Goal: Task Accomplishment & Management: Complete application form

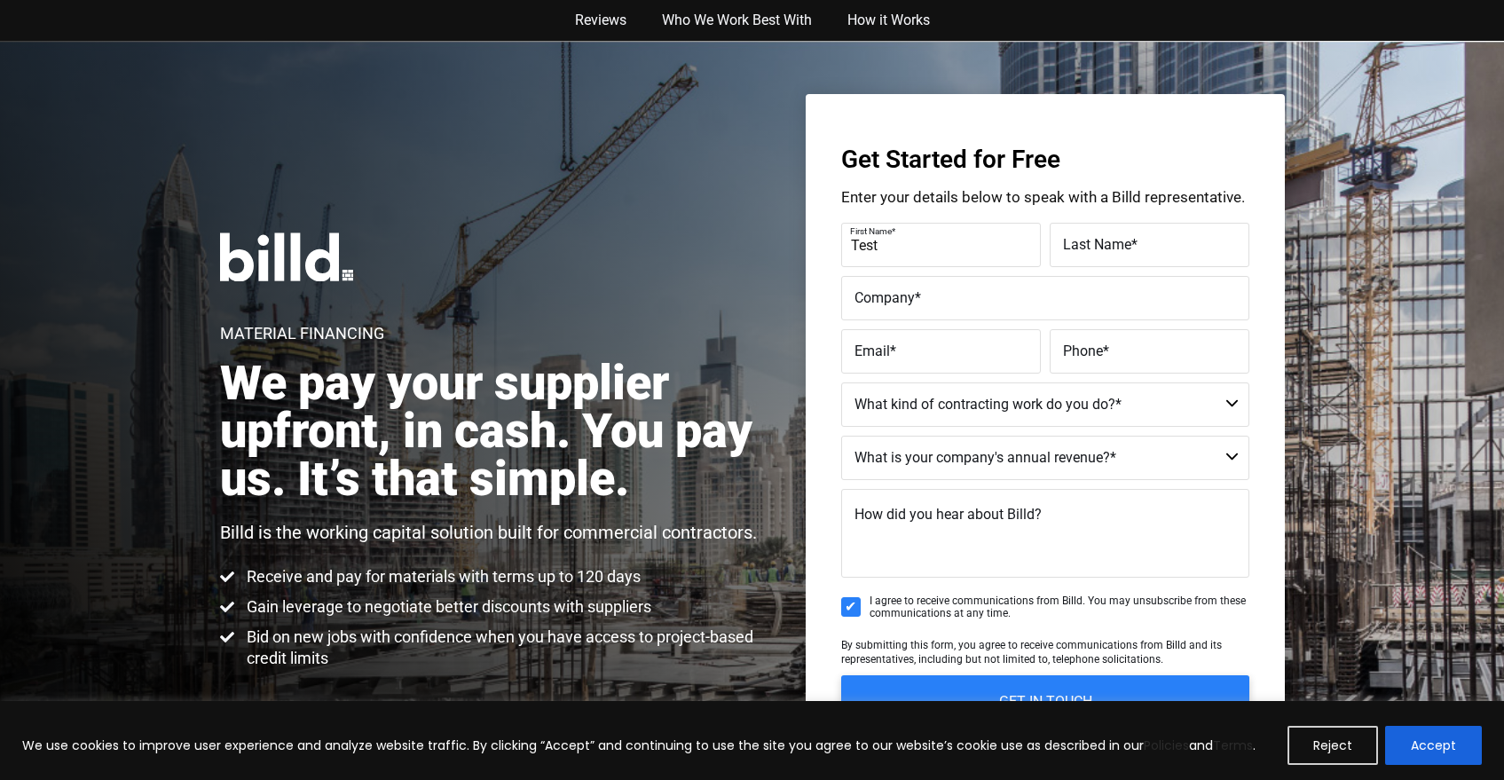
type input "Test"
click at [1103, 248] on span "Last Name" at bounding box center [1097, 244] width 68 height 17
click at [1103, 248] on input "Last Name *" at bounding box center [1150, 245] width 200 height 44
type input "Test"
click at [1018, 314] on input "Company *" at bounding box center [1045, 298] width 408 height 44
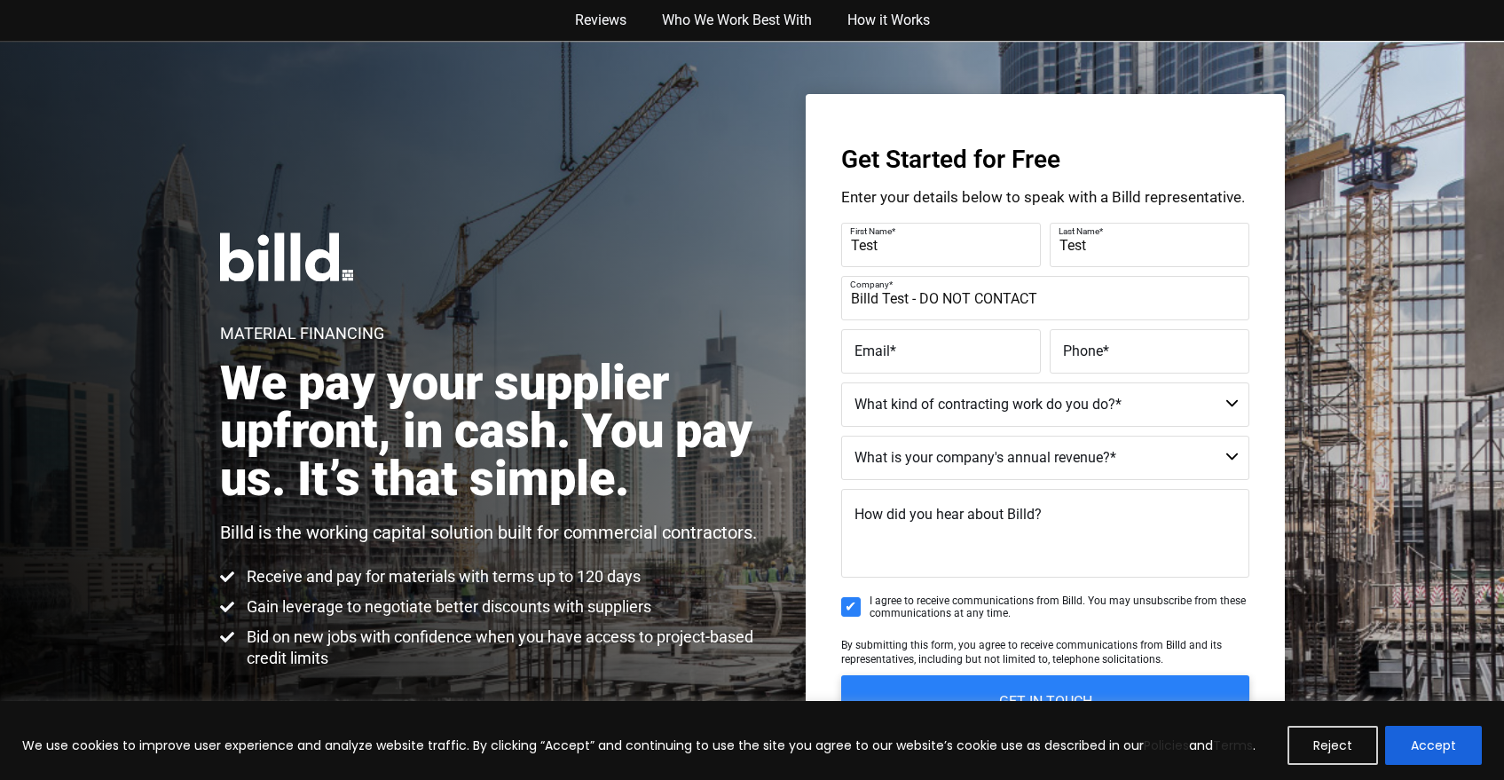
type input "Billd Test - DO NOT CONTACT"
click at [882, 342] on span "Email" at bounding box center [871, 350] width 35 height 17
click at [882, 342] on input "Email *" at bounding box center [941, 351] width 200 height 44
type input "[EMAIL_ADDRESS][DOMAIN_NAME]"
type input "[PHONE_NUMBER]"
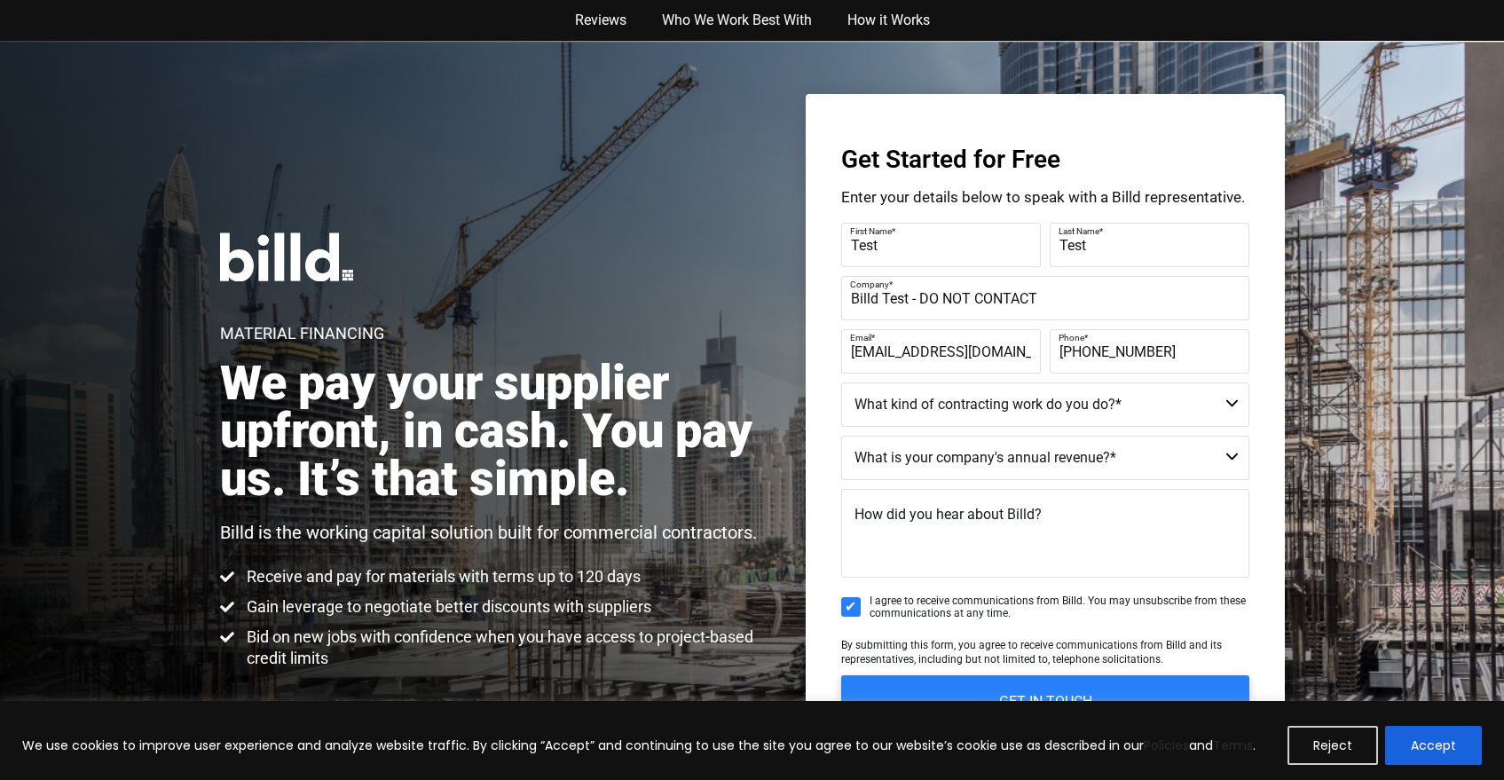
click at [884, 424] on select "Commercial Commercial and Residential Residential Not a Contractor" at bounding box center [1045, 404] width 408 height 44
click at [841, 382] on select "Commercial Commercial and Residential Residential Not a Contractor" at bounding box center [1045, 404] width 408 height 44
click at [935, 456] on select "$40M + $25M - $40M $8M - $25M $4M - $8M $2M - $4M $1M - $2M Less than $1M" at bounding box center [1045, 458] width 408 height 44
click at [931, 405] on select "Commercial Commercial and Residential Residential Not a Contractor" at bounding box center [1045, 404] width 408 height 44
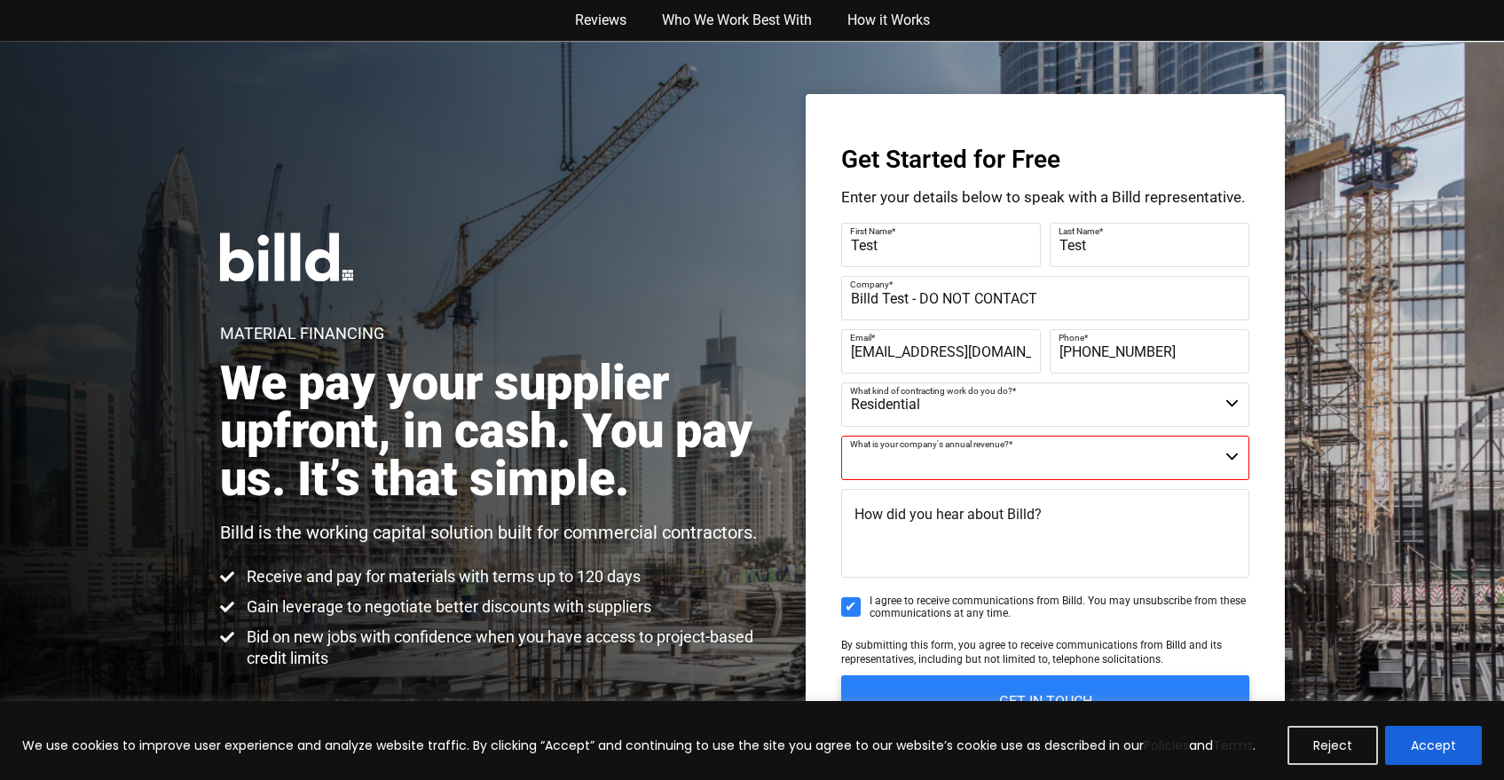
select select "Commercial and Residential"
click at [841, 382] on select "Commercial Commercial and Residential Residential Not a Contractor" at bounding box center [1045, 404] width 408 height 44
click at [947, 461] on select "$40M + $25M - $40M $8M - $25M $4M - $8M $2M - $4M $1M - $2M Less than $1M" at bounding box center [1045, 458] width 408 height 44
click at [841, 436] on select "$40M + $25M - $40M $8M - $25M $4M - $8M $2M - $4M $1M - $2M Less than $1M" at bounding box center [1045, 458] width 408 height 44
click at [797, 437] on div "Material Financing We pay your supplier upfront, in cash. You pay us. It’s that…" at bounding box center [752, 451] width 1504 height 820
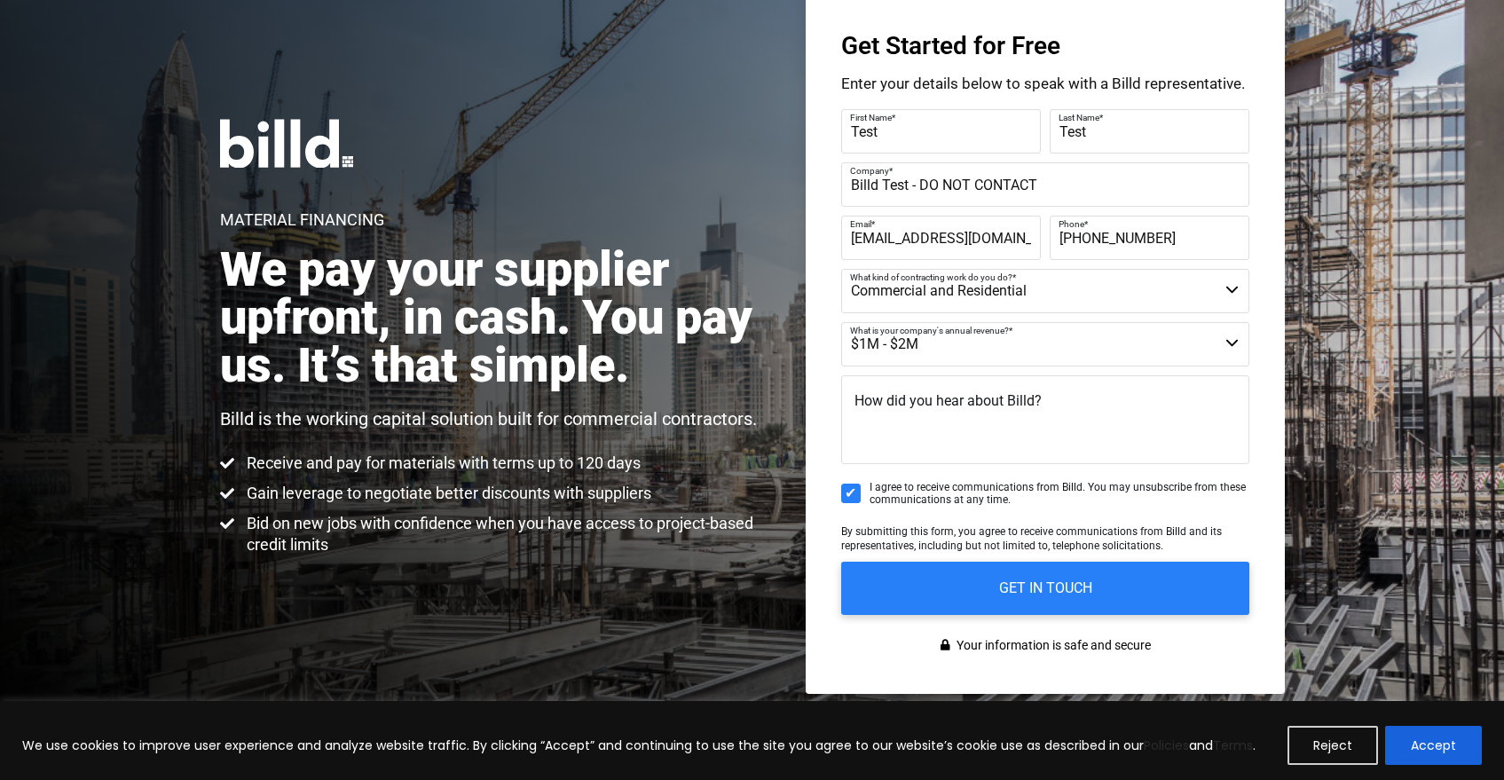
scroll to position [124, 0]
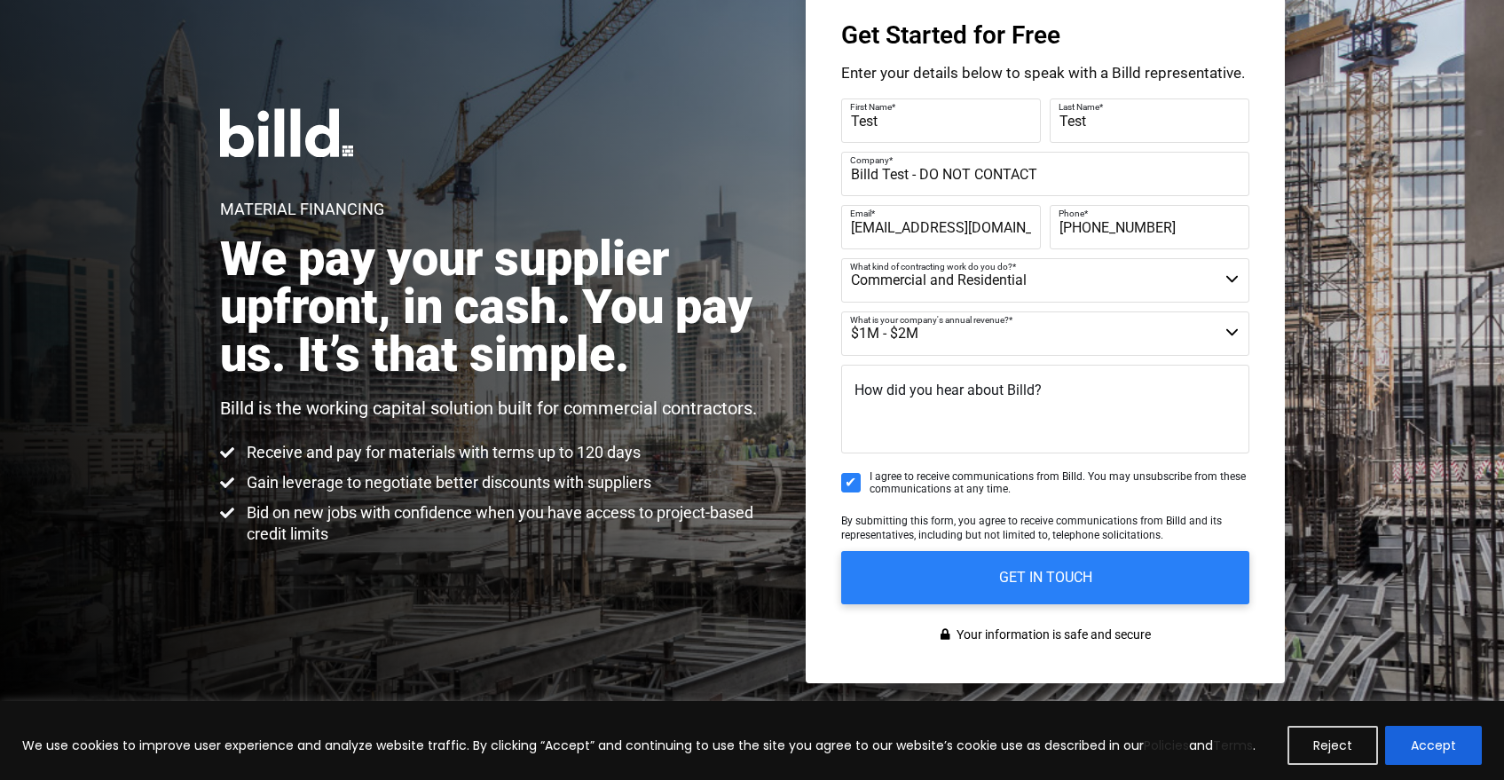
click at [917, 337] on select "$40M + $25M - $40M $8M - $25M $4M - $8M $2M - $4M $1M - $2M Less than $1M" at bounding box center [1045, 333] width 408 height 44
select select "Less than $1M"
click at [841, 311] on select "$40M + $25M - $40M $8M - $25M $4M - $8M $2M - $4M $1M - $2M Less than $1M" at bounding box center [1045, 333] width 408 height 44
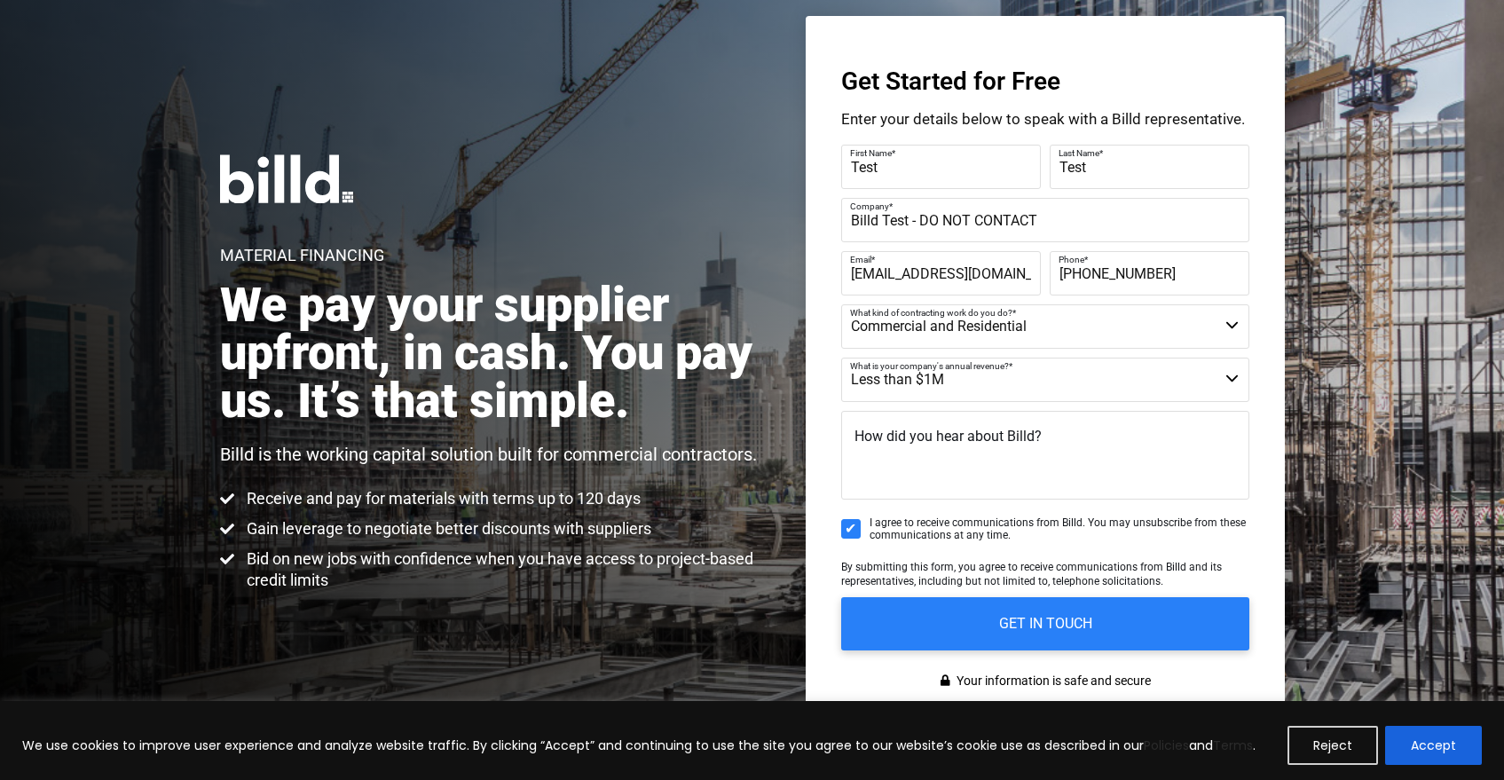
scroll to position [176, 0]
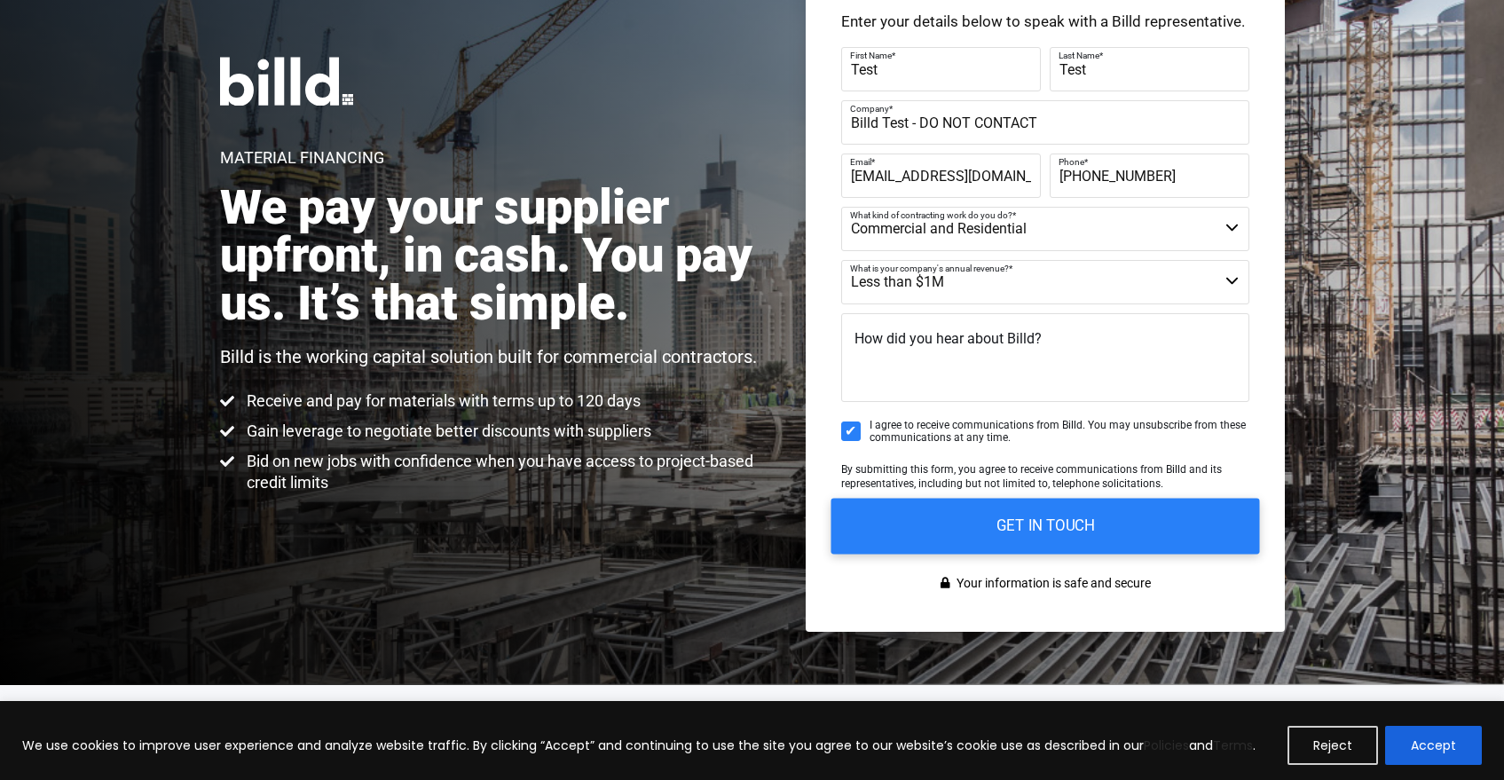
click at [908, 532] on input "GET IN TOUCH" at bounding box center [1044, 526] width 429 height 56
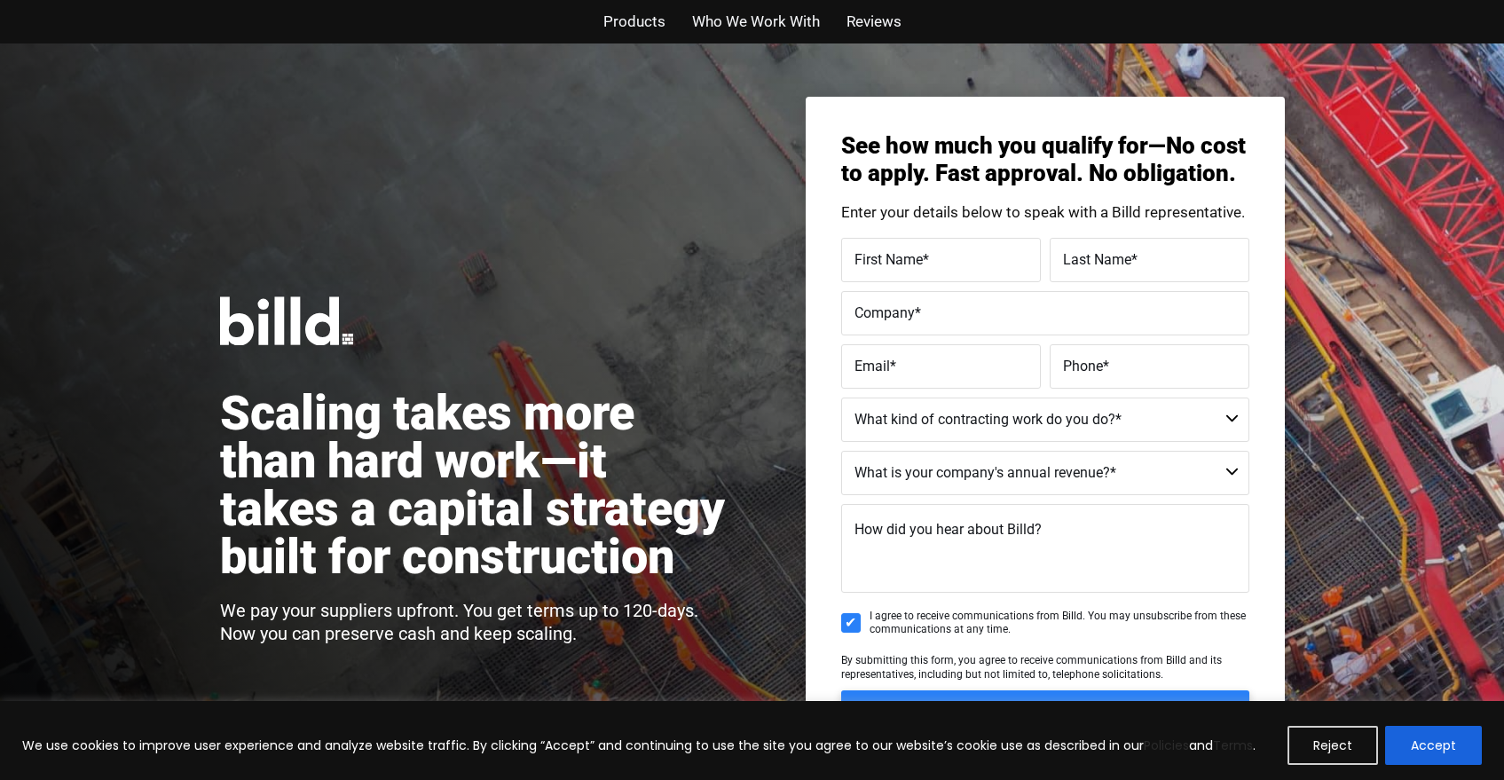
click at [904, 246] on div "First Name *" at bounding box center [943, 260] width 204 height 44
type input "Test"
type input "TEST"
click at [876, 318] on span "Company" at bounding box center [884, 312] width 60 height 17
click at [876, 318] on input "Company *" at bounding box center [1045, 313] width 408 height 44
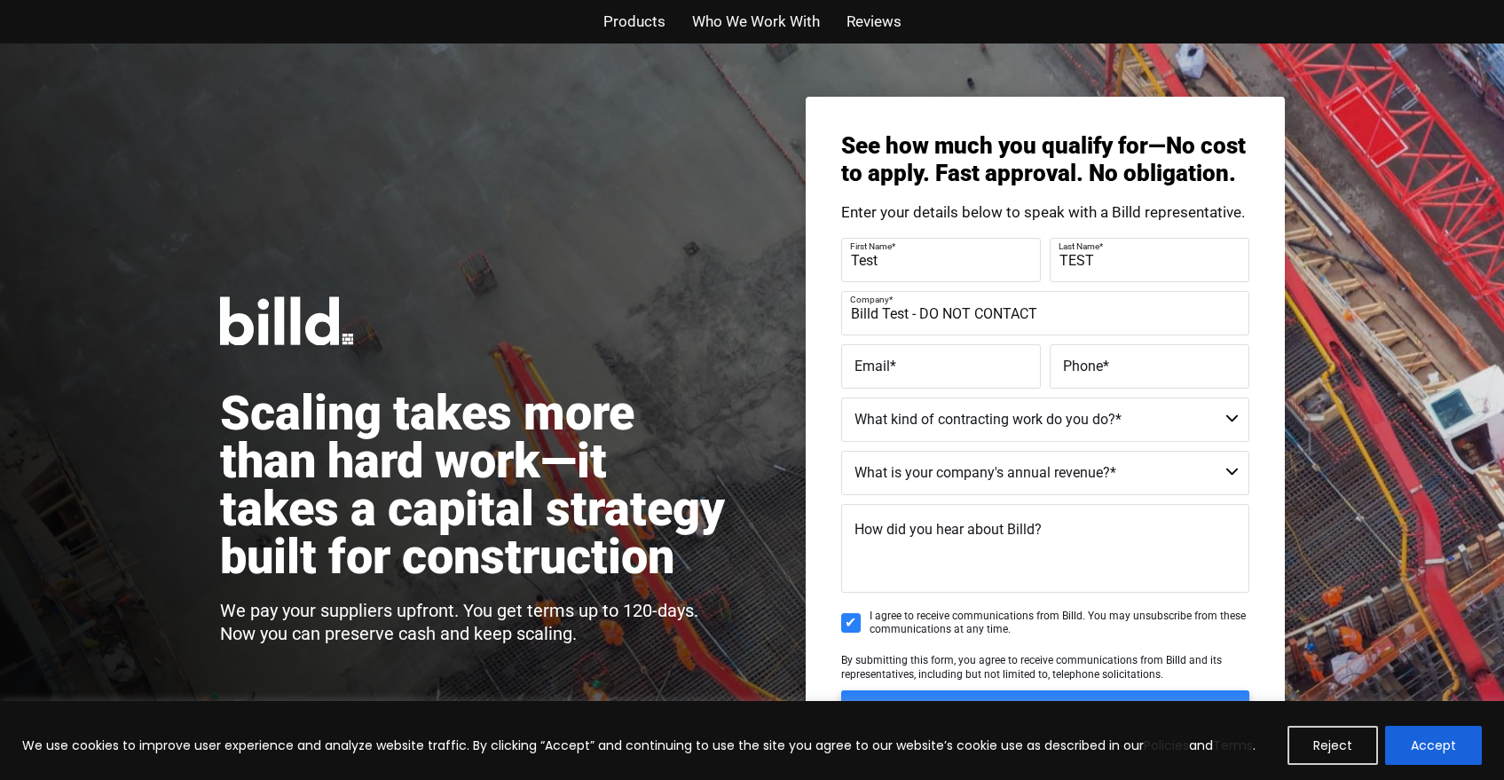
type input "Billd Test - DO NOT CONTACT"
click at [867, 366] on span "Email" at bounding box center [871, 366] width 35 height 17
click at [867, 366] on input "Email *" at bounding box center [941, 366] width 200 height 44
type input "test@rightleftagency.com"
type input "(999) 999-9999"
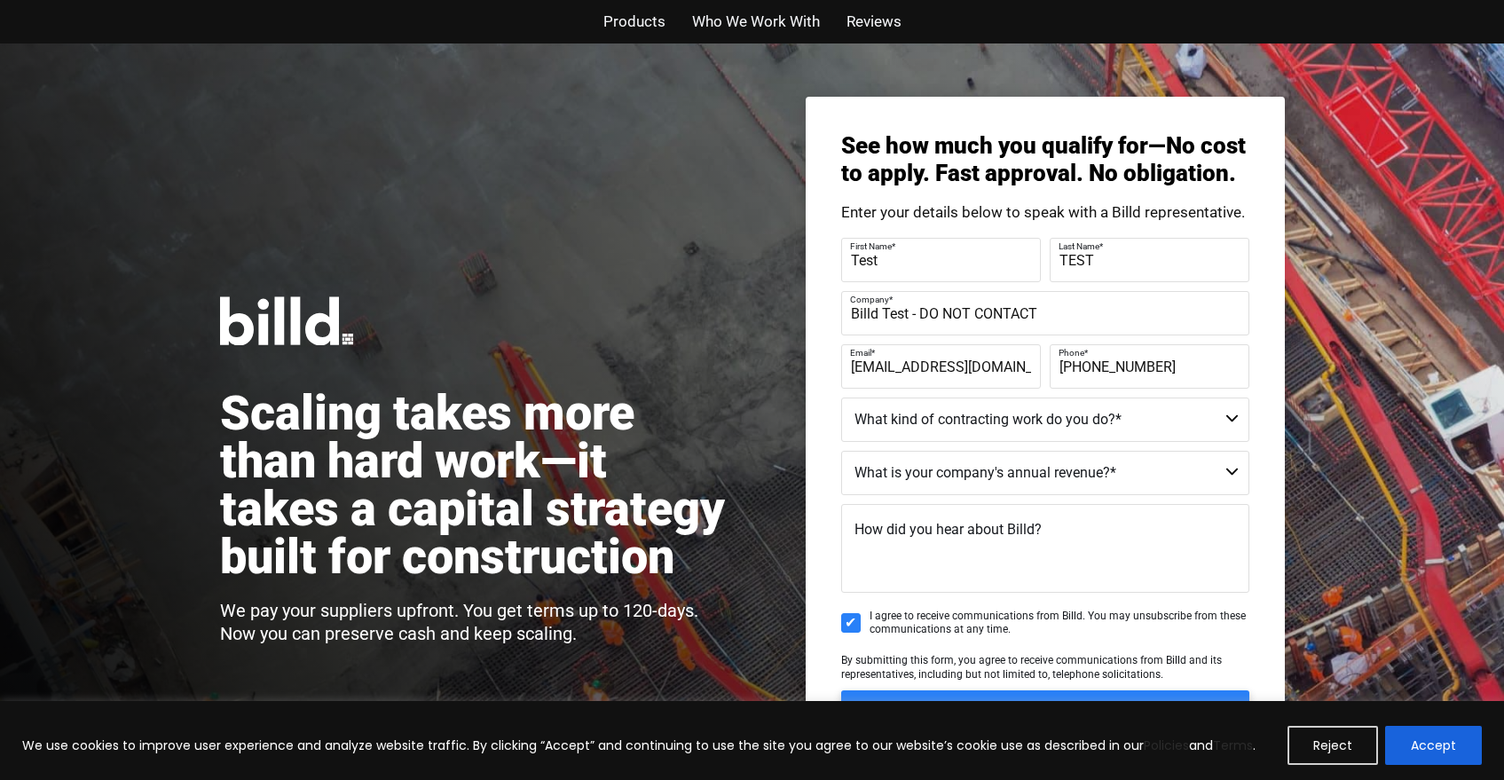
click at [1004, 420] on select "Commercial Commercial and Residential Residential Not a Contractor" at bounding box center [1045, 419] width 408 height 44
select select "Commercial and Residential"
click at [841, 397] on select "Commercial Commercial and Residential Residential Not a Contractor" at bounding box center [1045, 419] width 408 height 44
click at [971, 466] on select "$40M + $25M - $40M $8M - $25M $4M - $8M $2M - $4M $1M - $2M Less than $1M" at bounding box center [1045, 473] width 408 height 44
select select "$1M - $2M"
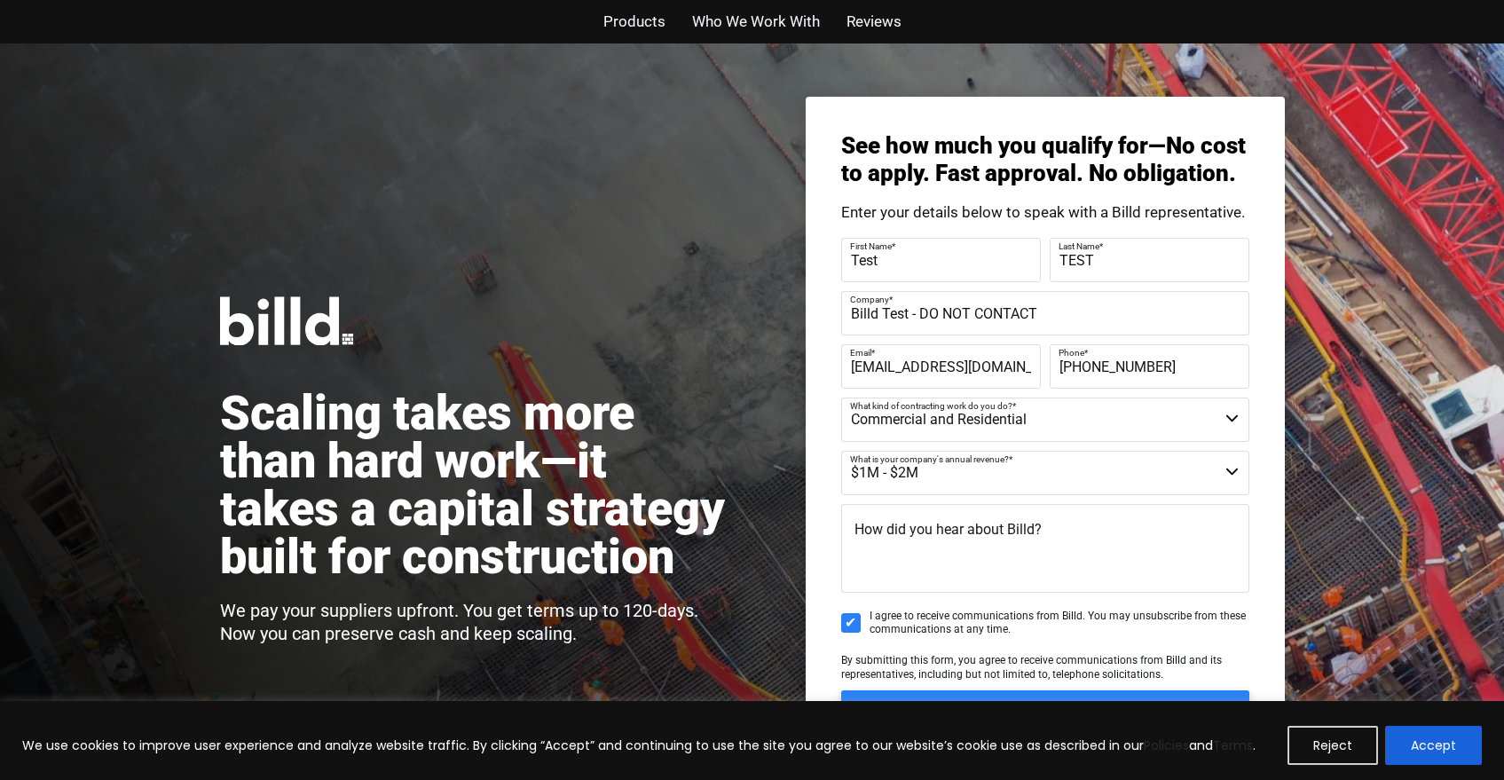
click at [841, 451] on select "$40M + $25M - $40M $8M - $25M $4M - $8M $2M - $4M $1M - $2M Less than $1M" at bounding box center [1045, 473] width 408 height 44
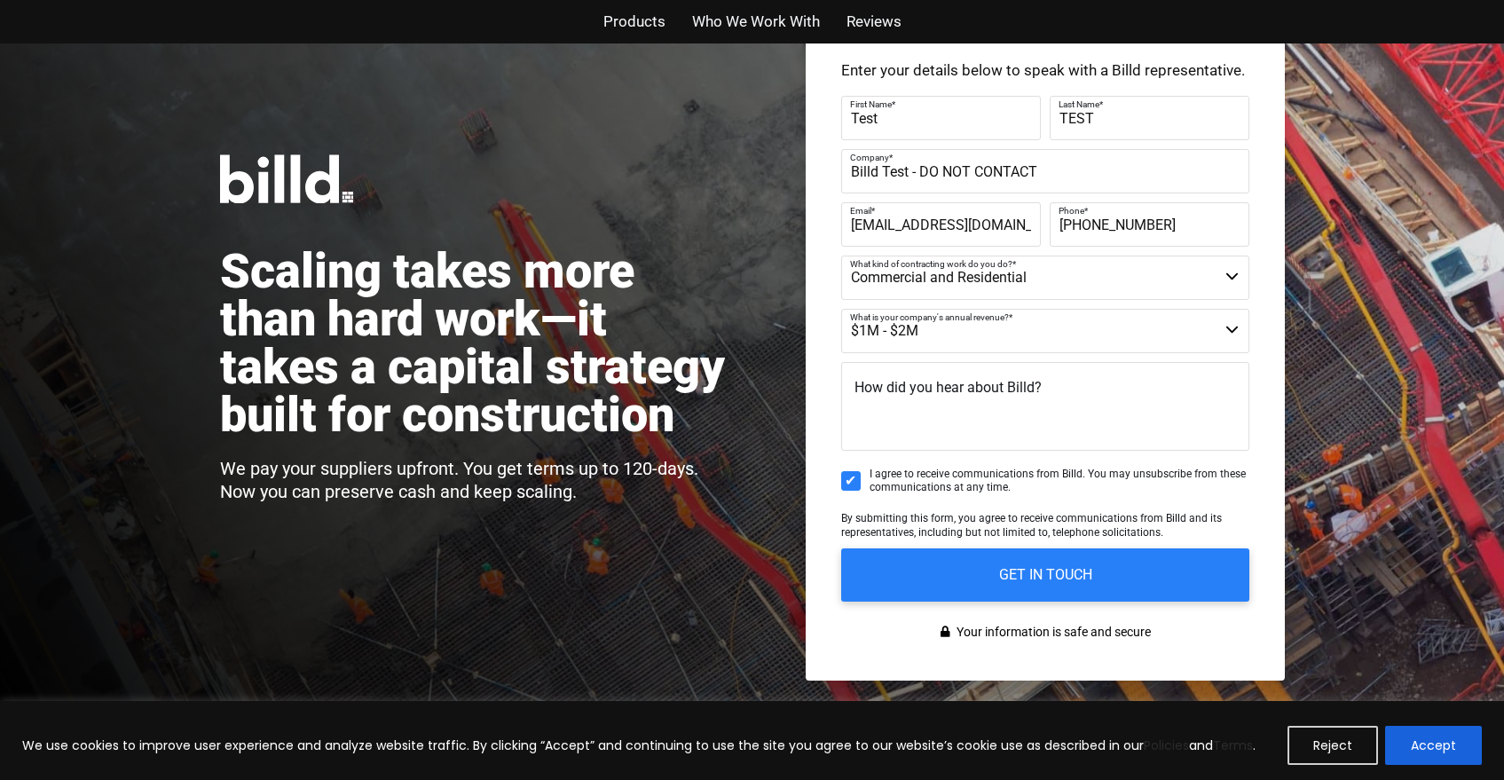
scroll to position [145, 0]
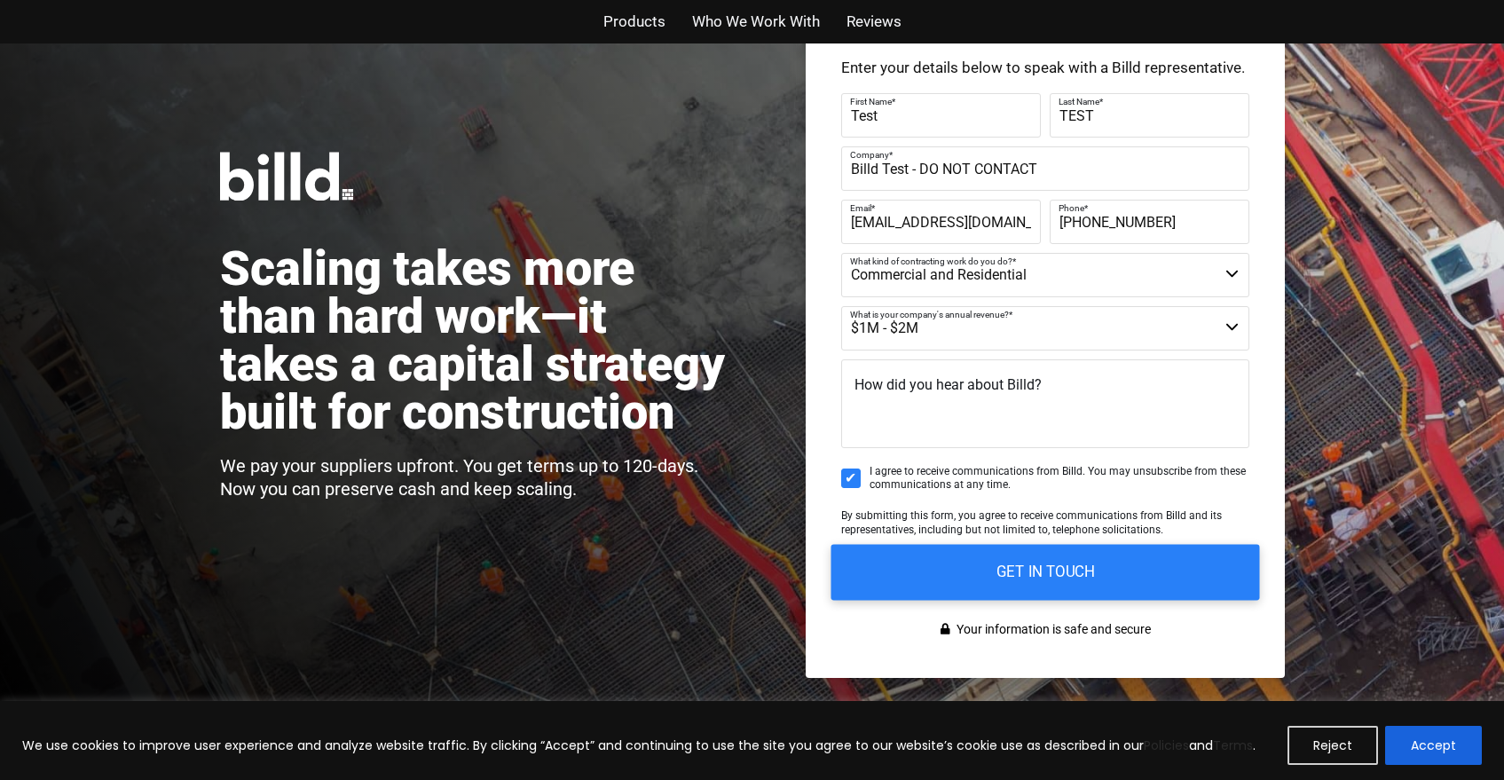
click at [950, 563] on input "GET IN TOUCH" at bounding box center [1044, 572] width 429 height 56
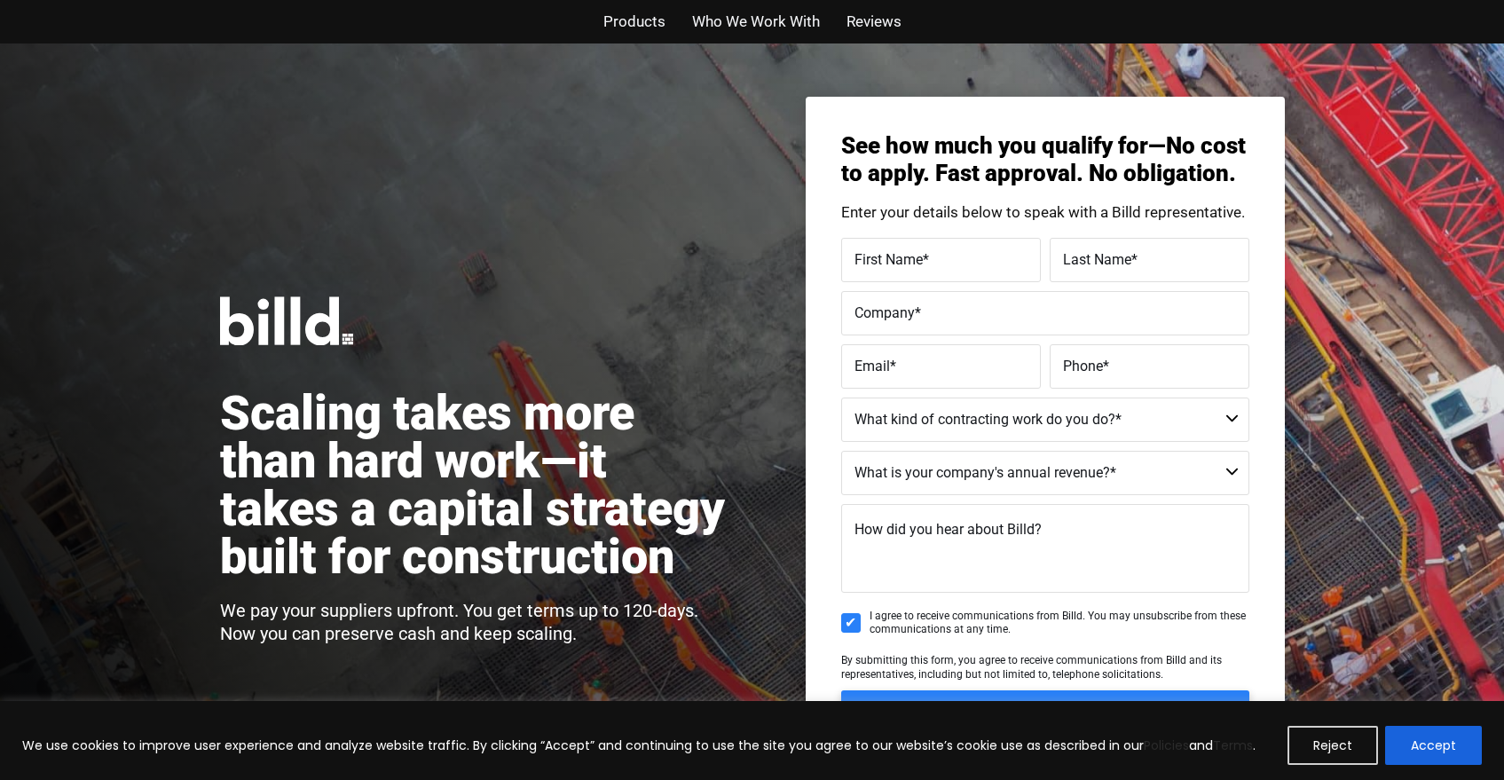
click at [1006, 269] on label "First Name *" at bounding box center [940, 261] width 173 height 26
click at [1006, 269] on input "First Name *" at bounding box center [941, 260] width 200 height 44
type input "Test"
type input "TEST"
click at [947, 332] on input "Company *" at bounding box center [1045, 313] width 408 height 44
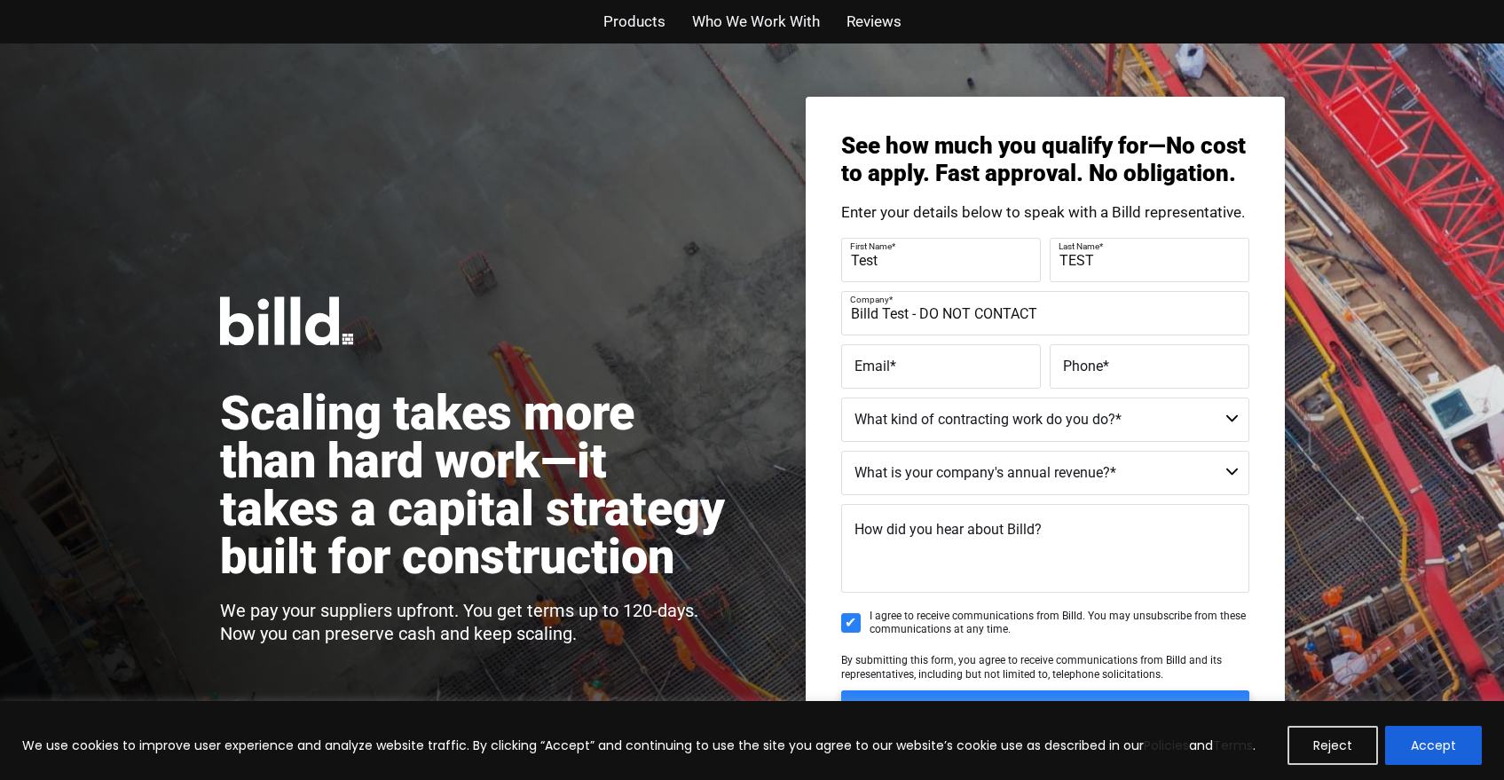
type input "Billd Test - DO NOT CONTACT"
click at [918, 361] on label "Email *" at bounding box center [940, 367] width 173 height 26
click at [918, 361] on input "Email *" at bounding box center [941, 366] width 200 height 44
type input "test@rightleftagency.com"
type input "(999)999-9999"
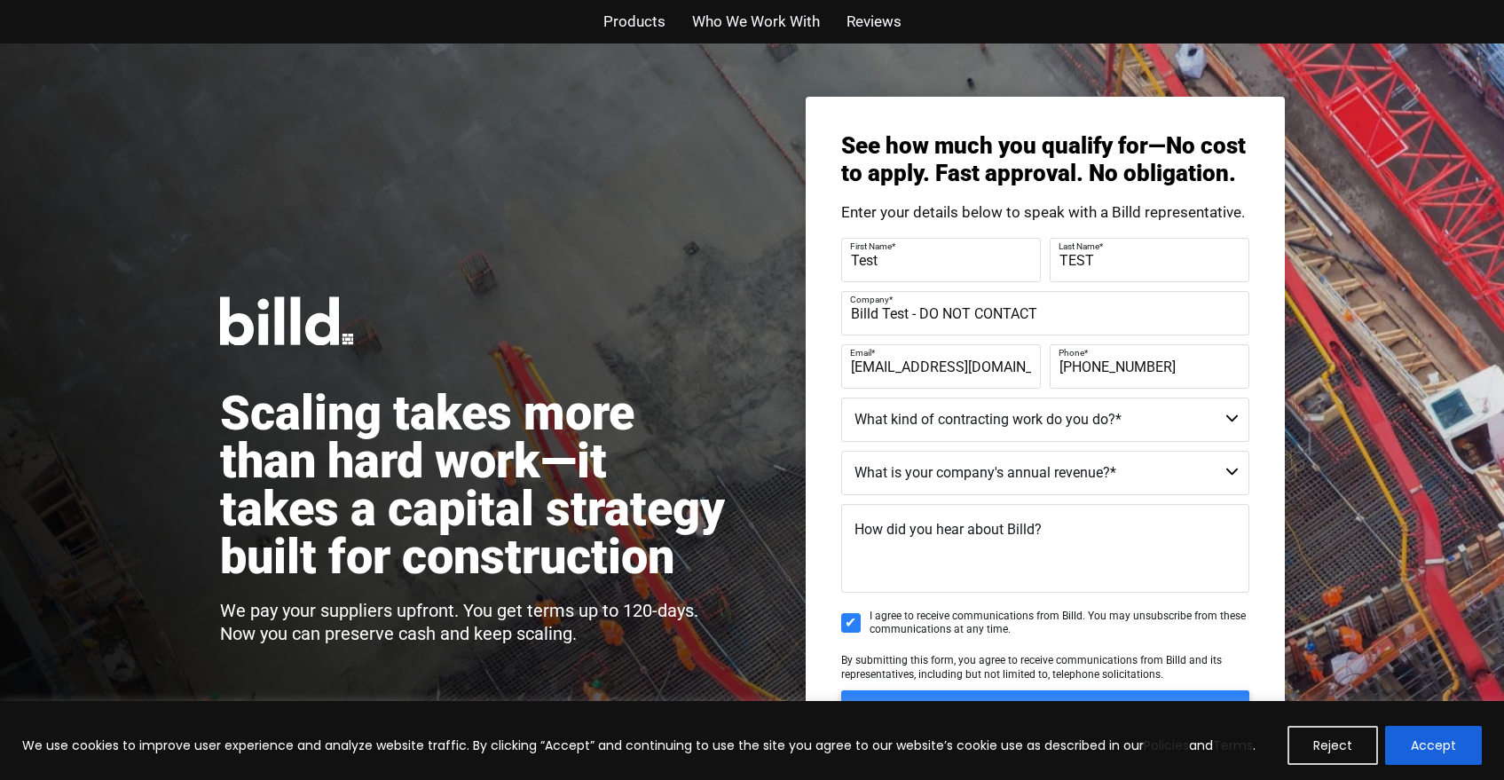
click at [937, 420] on select "Commercial Commercial and Residential Residential Not a Contractor" at bounding box center [1045, 419] width 408 height 44
select select "Commercial and Residential"
click at [841, 397] on select "Commercial Commercial and Residential Residential Not a Contractor" at bounding box center [1045, 419] width 408 height 44
click at [958, 477] on select "$40M + $25M - $40M $8M - $25M $4M - $8M $2M - $4M $1M - $2M Less than $1M" at bounding box center [1045, 473] width 408 height 44
select select "Less than $1M"
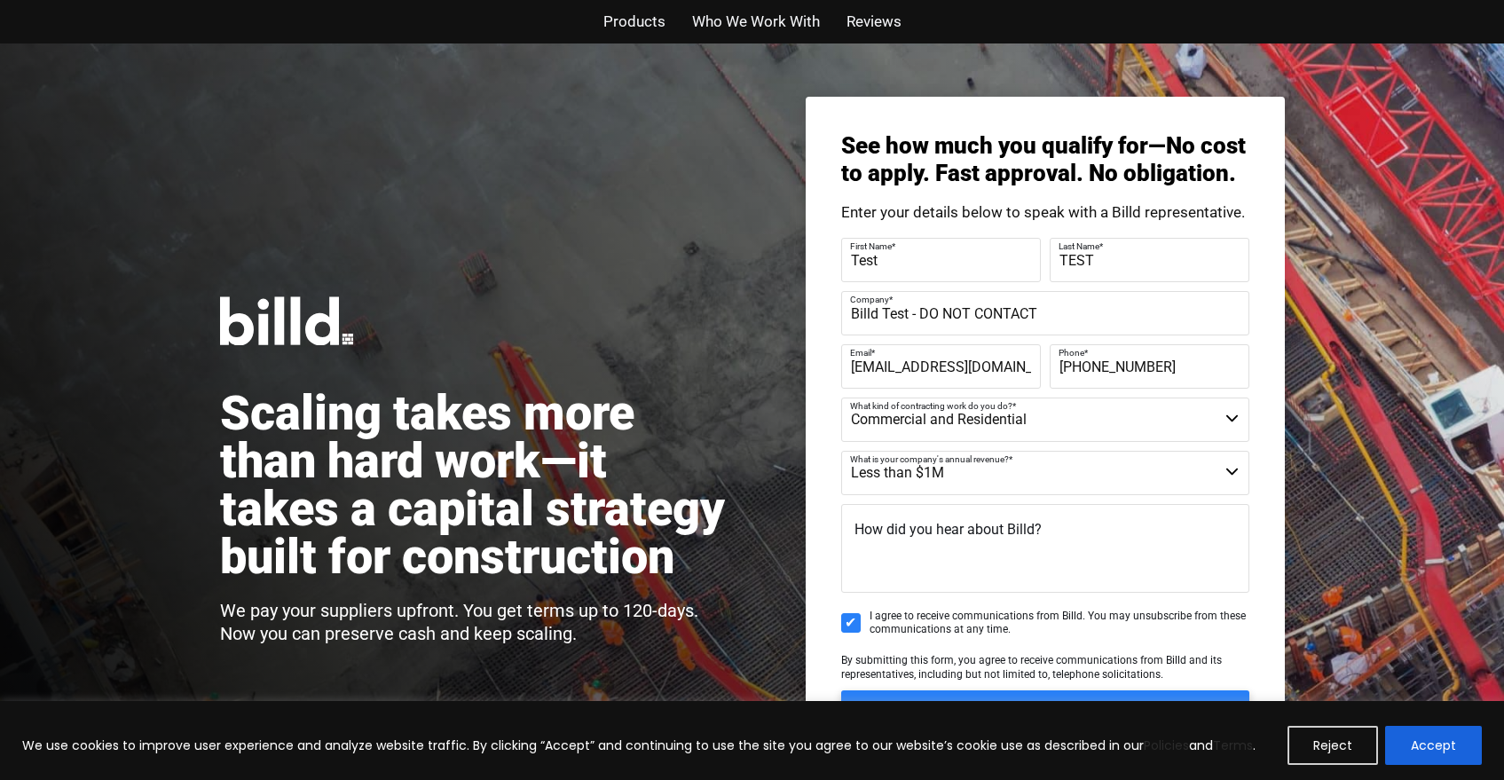
click at [841, 451] on select "$40M + $25M - $40M $8M - $25M $4M - $8M $2M - $4M $1M - $2M Less than $1M" at bounding box center [1045, 473] width 408 height 44
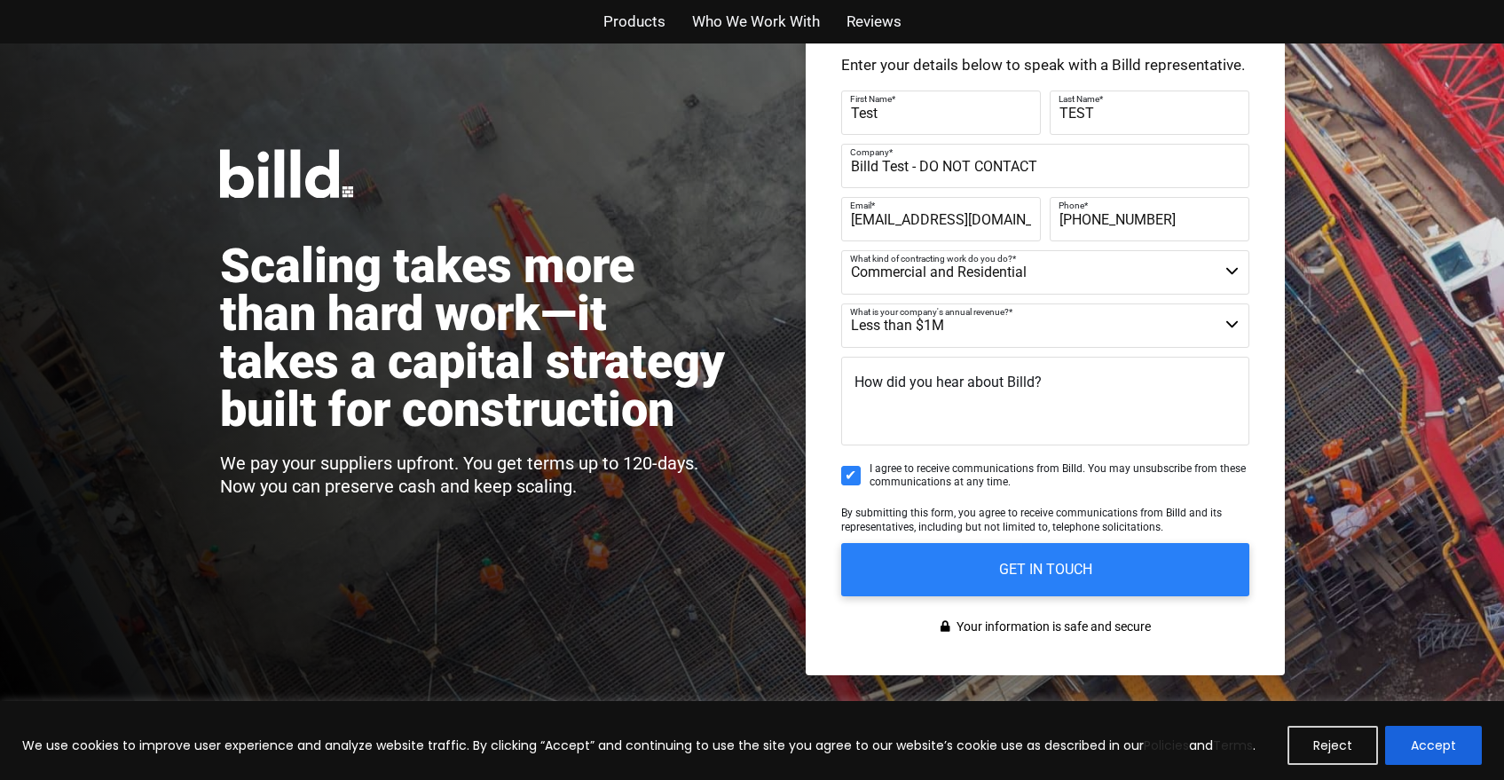
scroll to position [179, 0]
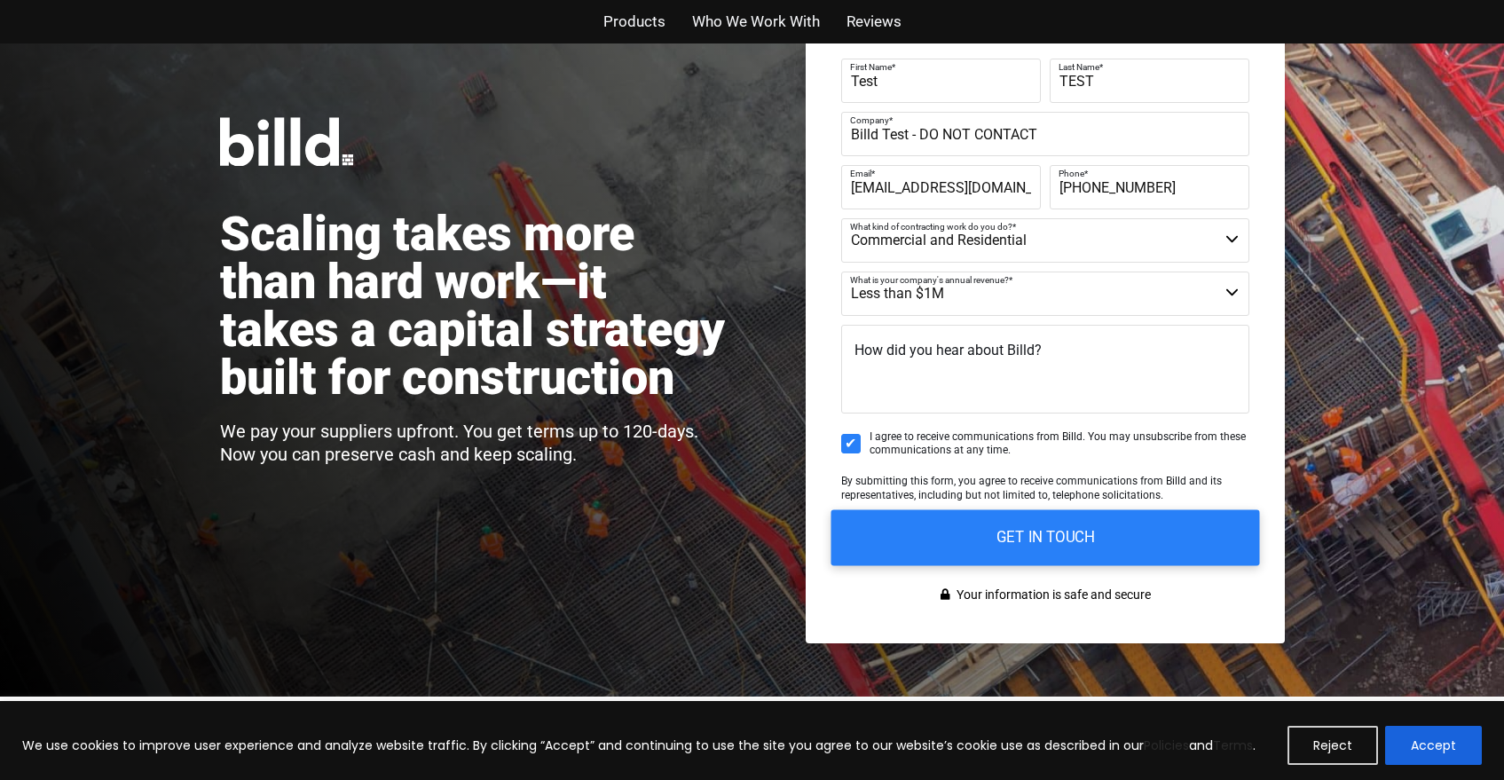
click at [932, 554] on input "GET IN TOUCH" at bounding box center [1044, 537] width 429 height 56
